Goal: Transaction & Acquisition: Book appointment/travel/reservation

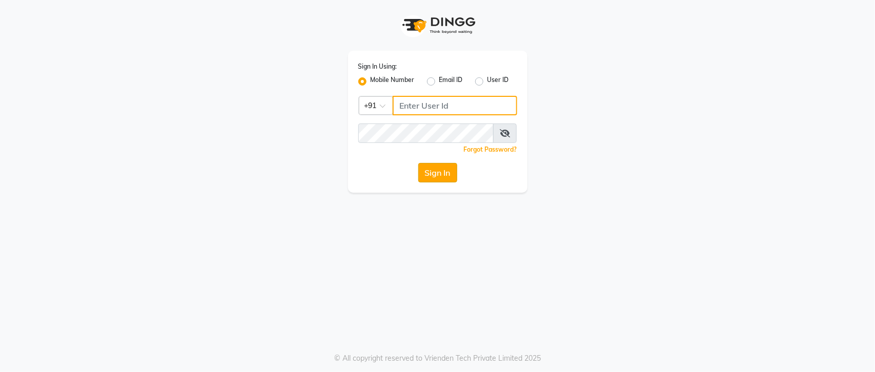
type input "9921216312"
click at [441, 165] on button "Sign In" at bounding box center [437, 172] width 39 height 19
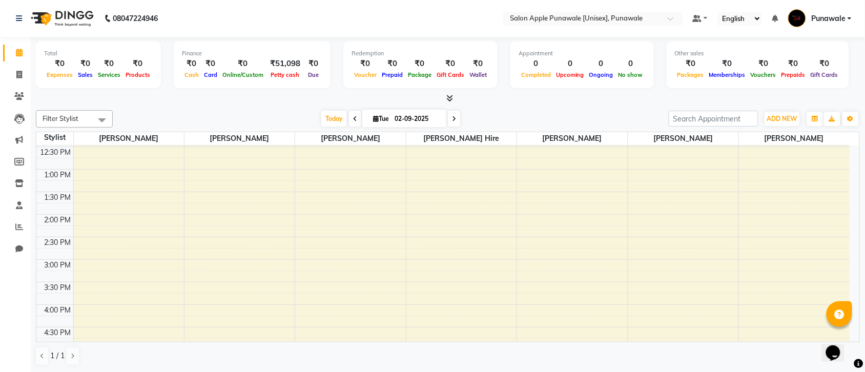
scroll to position [128, 0]
click at [316, 208] on div "9:00 AM 9:30 AM 10:00 AM 10:30 AM 11:00 AM 11:30 AM 12:00 PM 12:30 PM 1:00 PM 1…" at bounding box center [442, 332] width 813 height 631
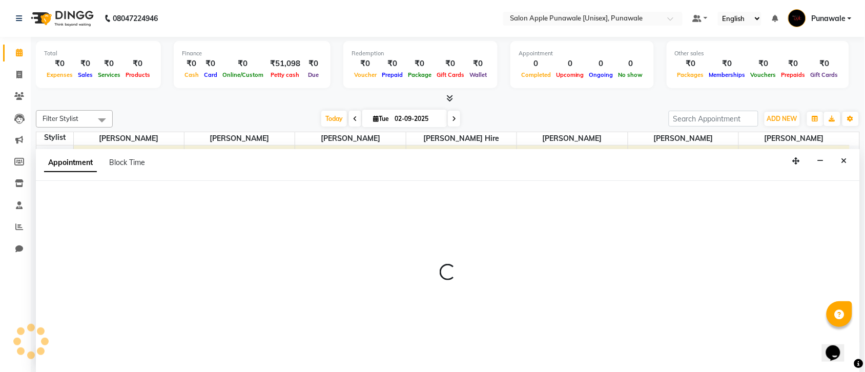
scroll to position [1, 0]
select select "54408"
select select "780"
select select "tentative"
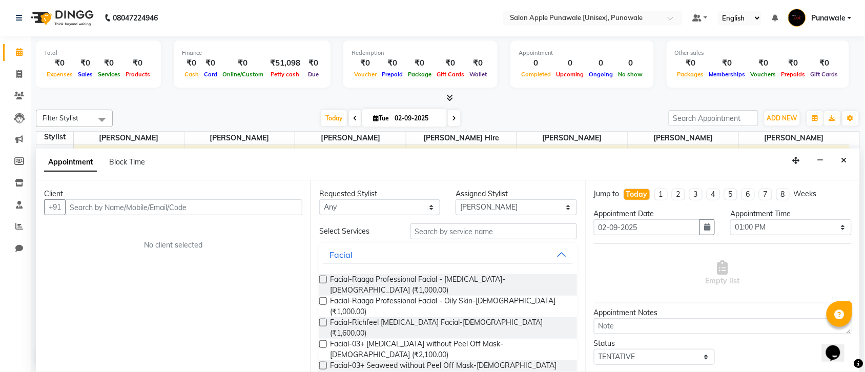
click at [254, 209] on input "text" at bounding box center [183, 207] width 237 height 16
click at [166, 209] on input "text" at bounding box center [183, 207] width 237 height 16
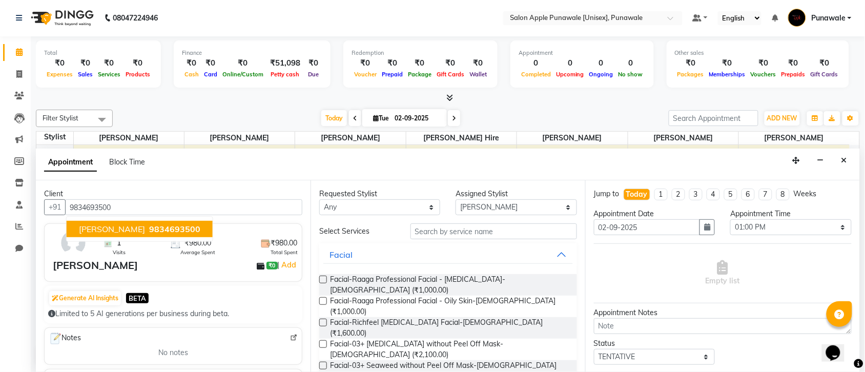
click at [149, 232] on span "9834693500" at bounding box center [174, 229] width 51 height 10
type input "9834693500"
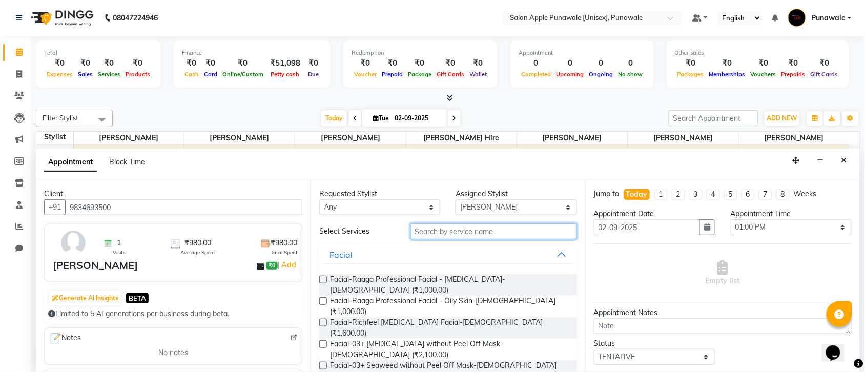
click at [515, 226] on input "text" at bounding box center [493, 231] width 167 height 16
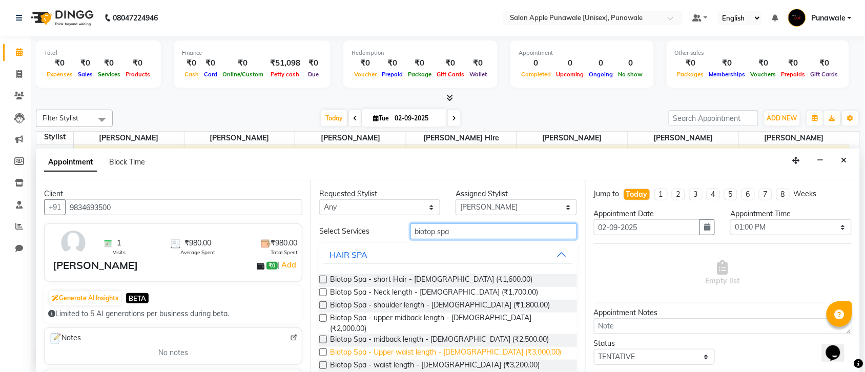
type input "biotop spa"
click at [444, 347] on span "Biotop Spa - Upper waist length - [DEMOGRAPHIC_DATA] (₹3,000.00)" at bounding box center [446, 353] width 232 height 13
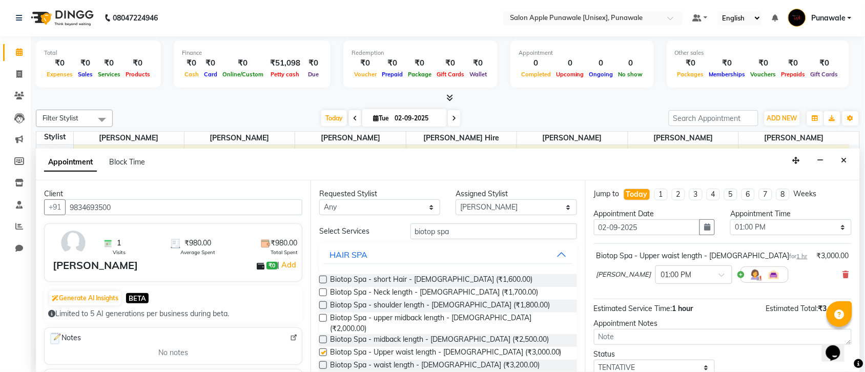
checkbox input "false"
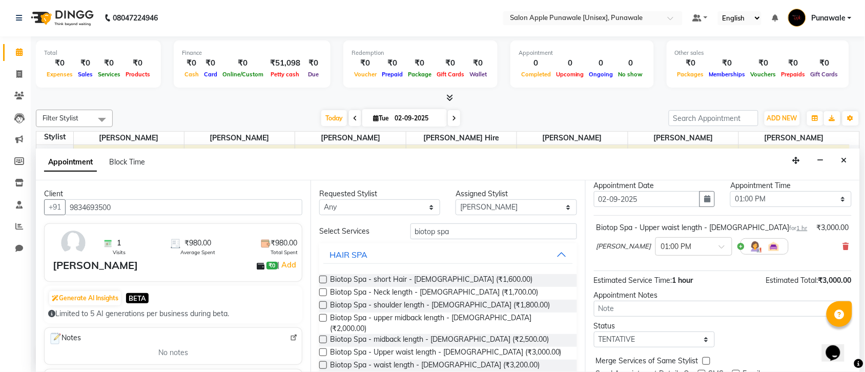
scroll to position [69, 0]
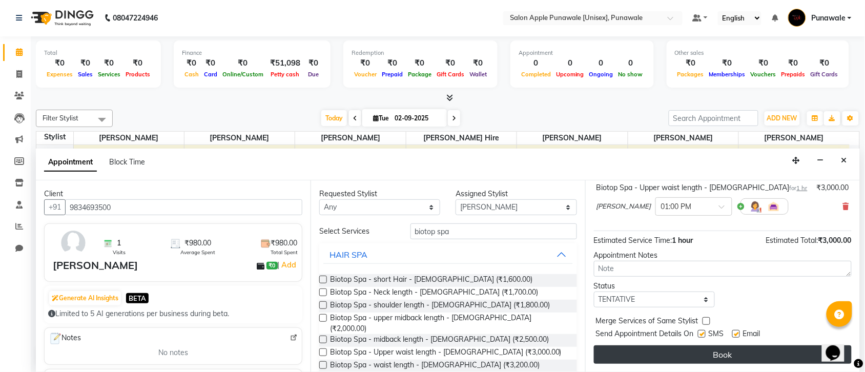
click at [738, 346] on button "Book" at bounding box center [723, 354] width 258 height 18
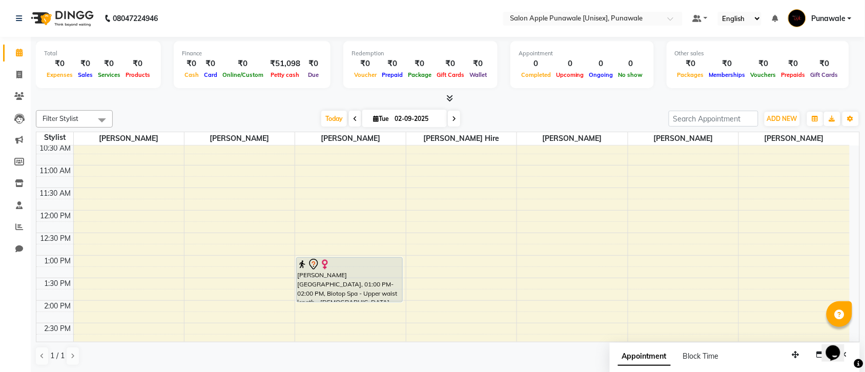
scroll to position [0, 0]
